Goal: Navigation & Orientation: Find specific page/section

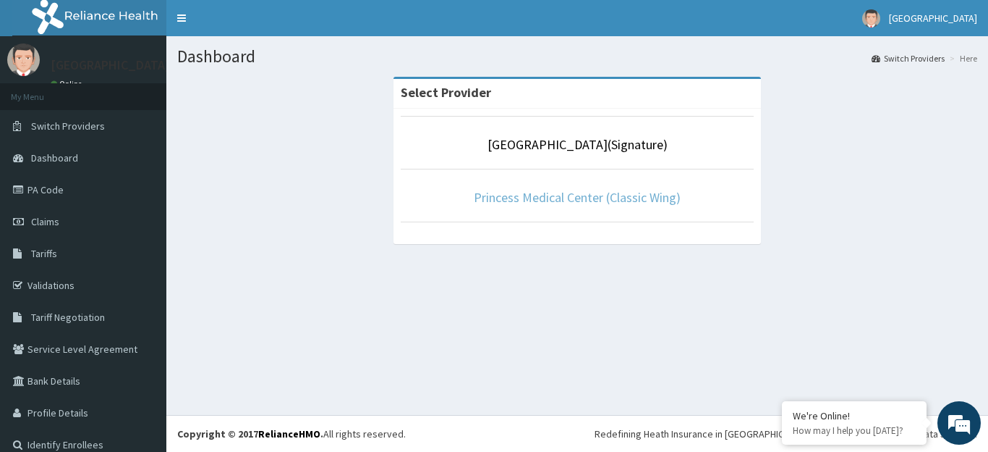
click at [580, 195] on link "Princess Medical Center (Classic Wing)" at bounding box center [577, 197] width 207 height 17
click at [579, 304] on div "Dashboard Switch Providers Here Select Provider Princess Medical Center(Signatu…" at bounding box center [577, 225] width 822 height 378
click at [547, 192] on link "Princess Medical Center (Classic Wing)" at bounding box center [577, 197] width 207 height 17
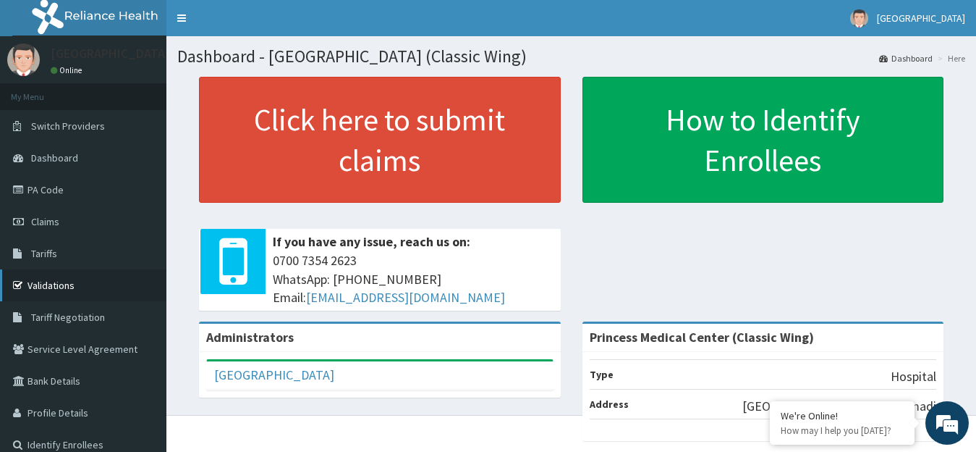
click at [62, 287] on link "Validations" at bounding box center [83, 285] width 166 height 32
